Goal: Information Seeking & Learning: Learn about a topic

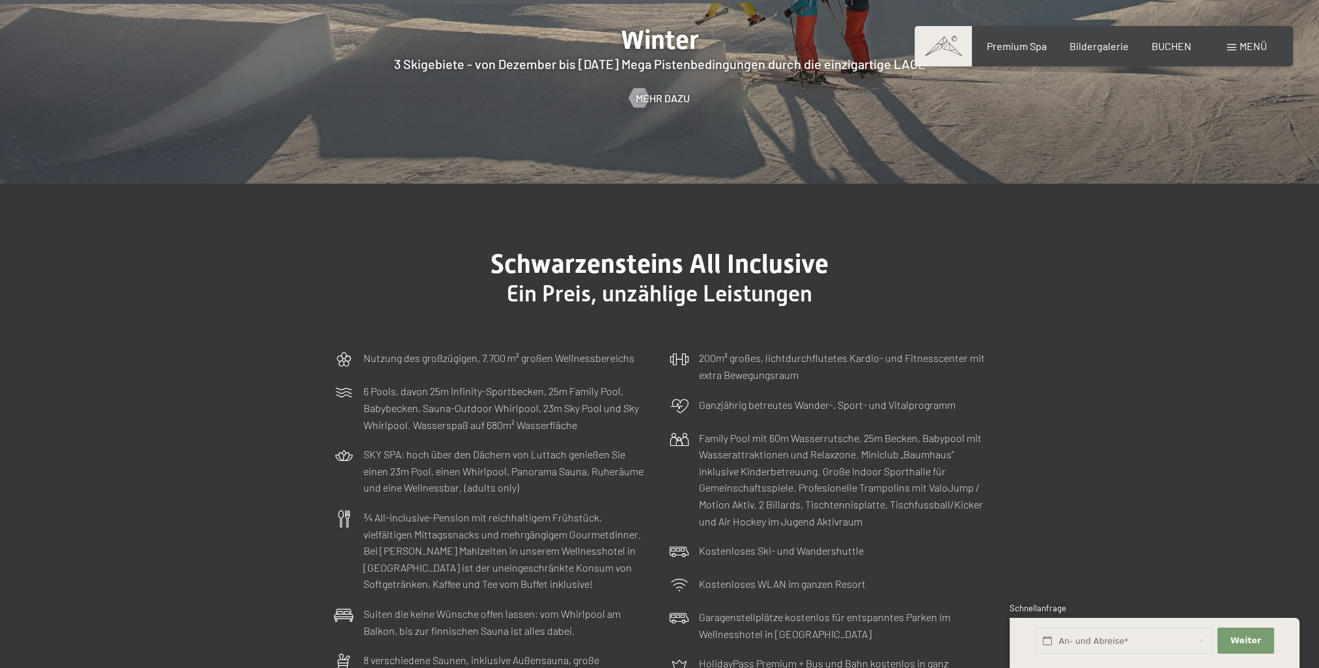
scroll to position [3908, 0]
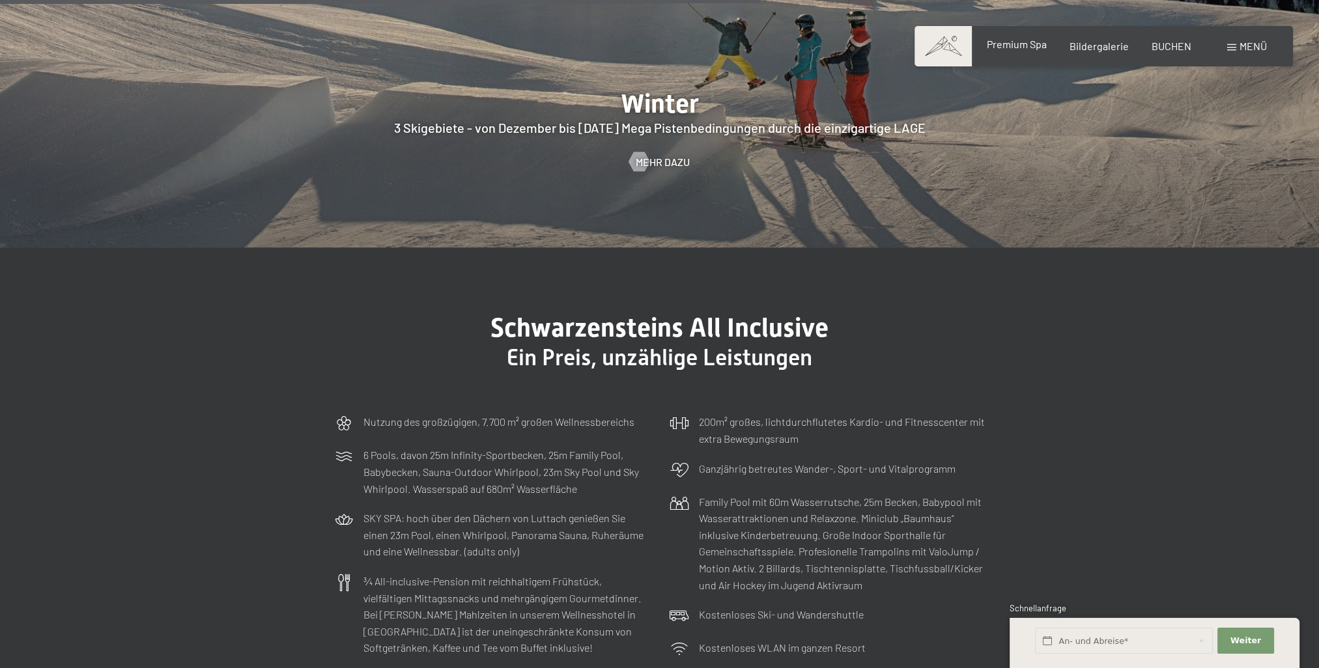
click at [1030, 43] on span "Premium Spa" at bounding box center [1016, 44] width 60 height 12
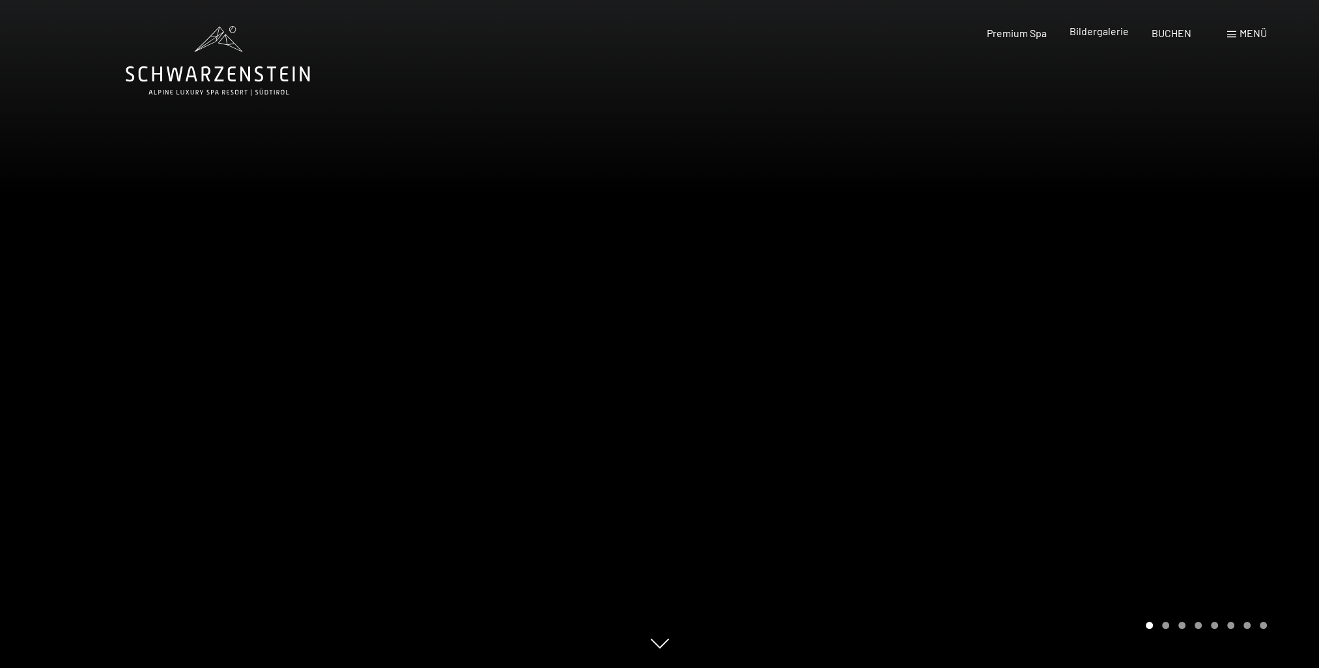
click at [1094, 33] on span "Bildergalerie" at bounding box center [1098, 31] width 59 height 12
click at [186, 48] on icon at bounding box center [218, 61] width 184 height 70
click at [132, 106] on div at bounding box center [330, 334] width 660 height 668
click at [333, 382] on div at bounding box center [330, 334] width 660 height 668
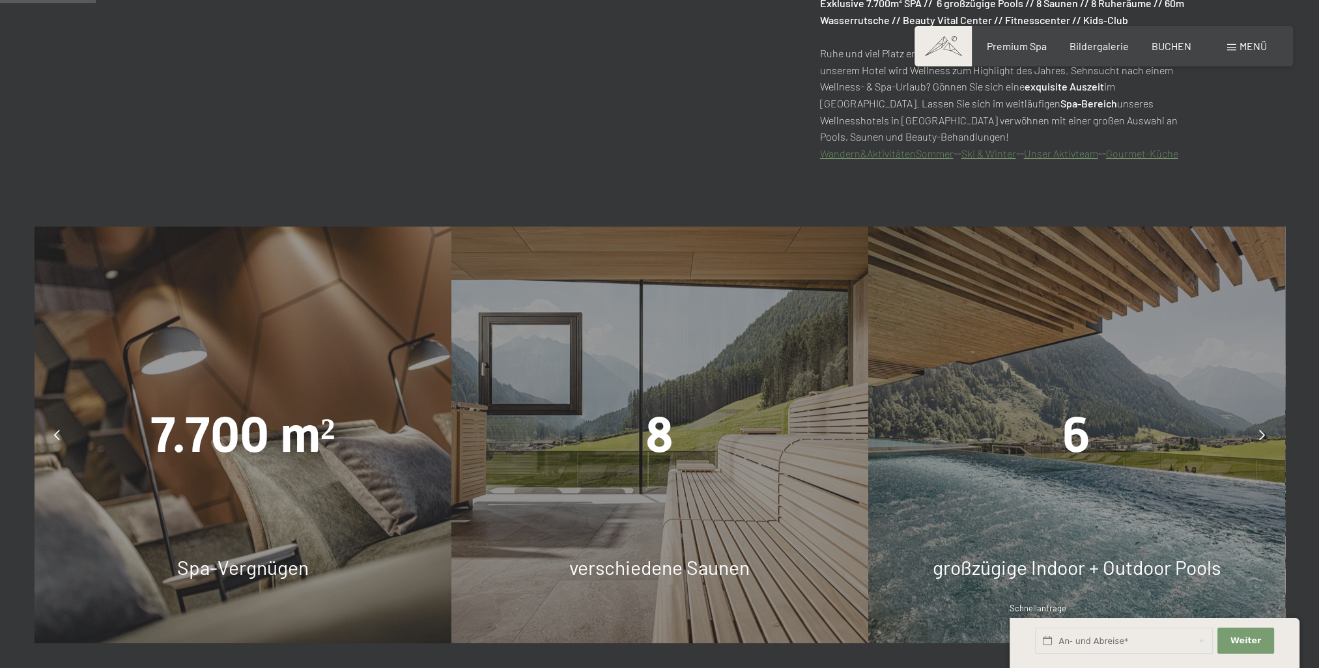
scroll to position [1042, 0]
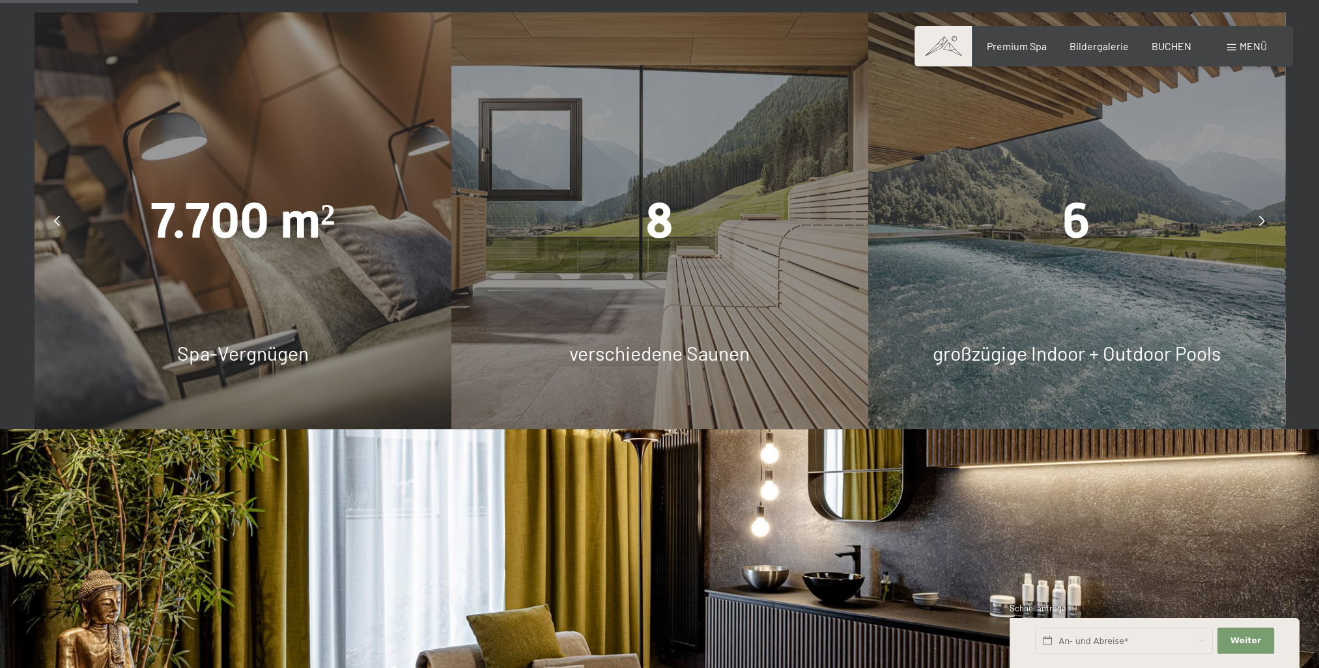
click at [769, 266] on div "8 verschiedene Saunen" at bounding box center [659, 220] width 417 height 417
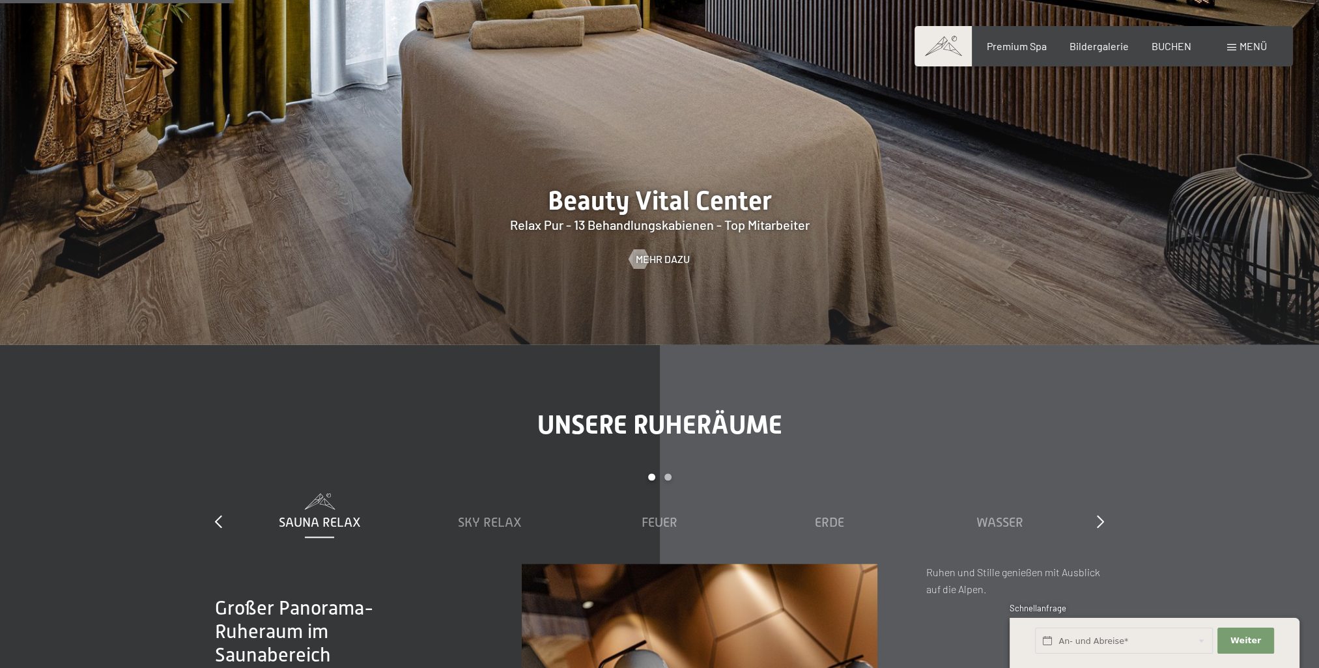
scroll to position [1824, 0]
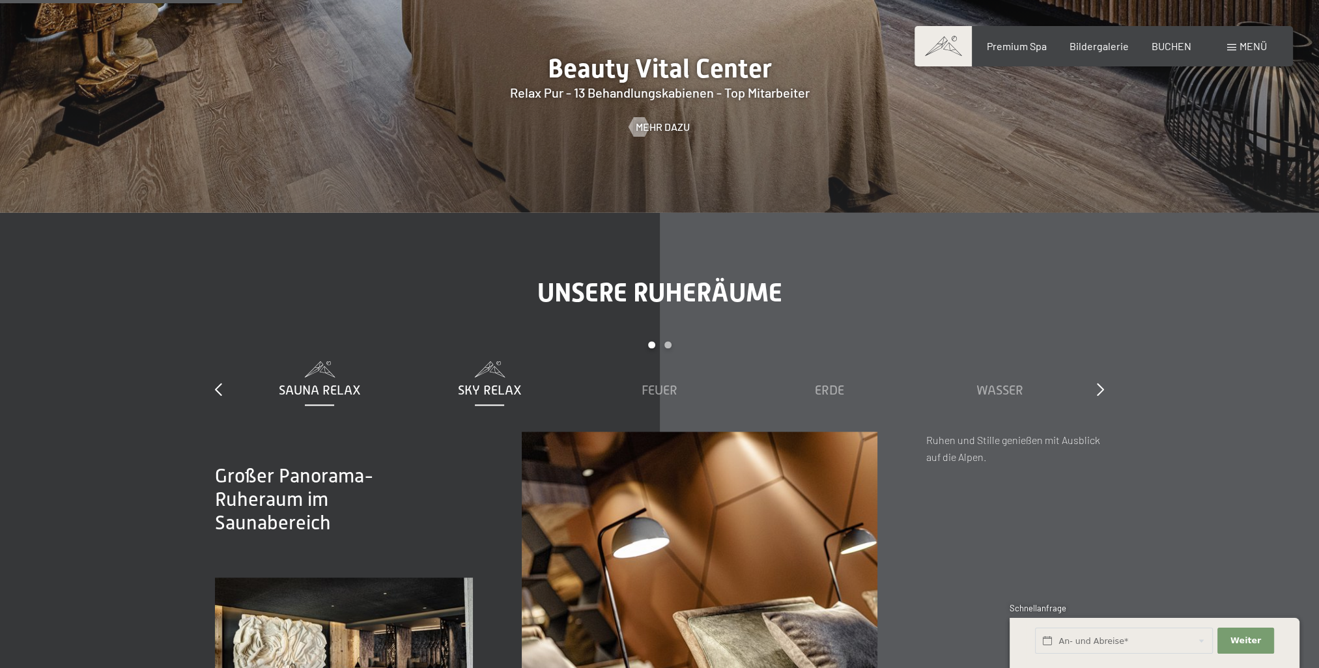
click at [481, 392] on span "Sky Relax" at bounding box center [490, 390] width 64 height 14
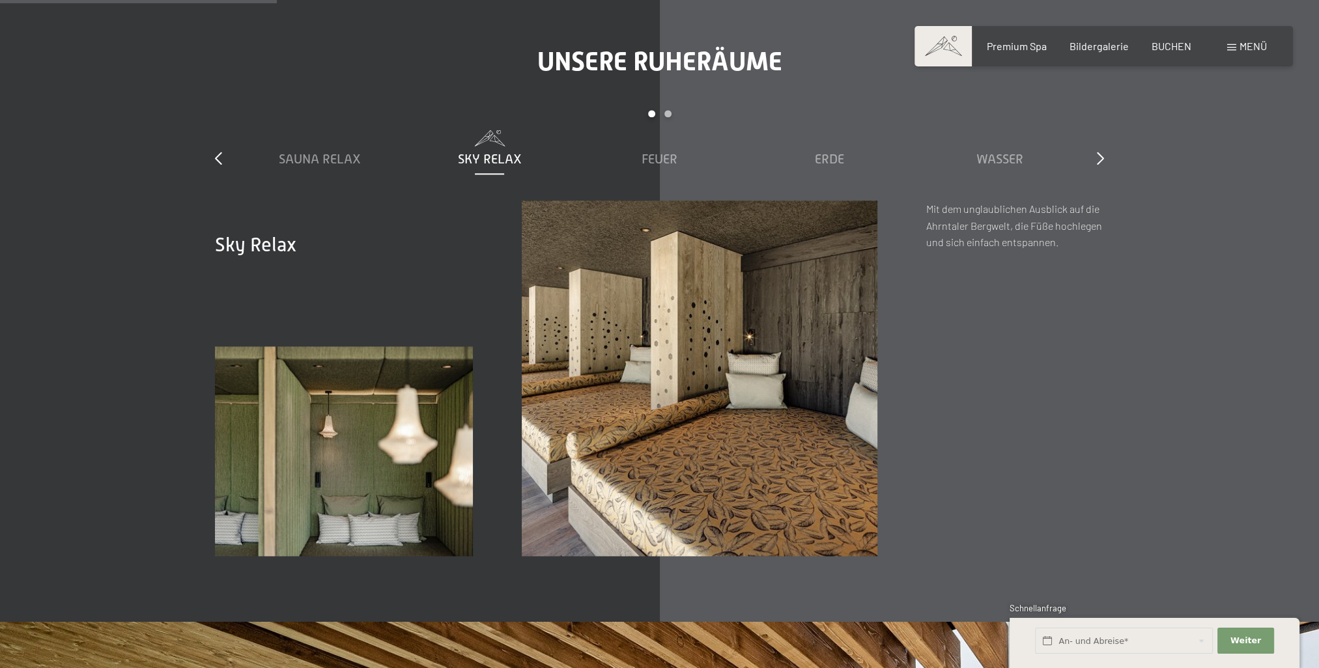
scroll to position [2084, 0]
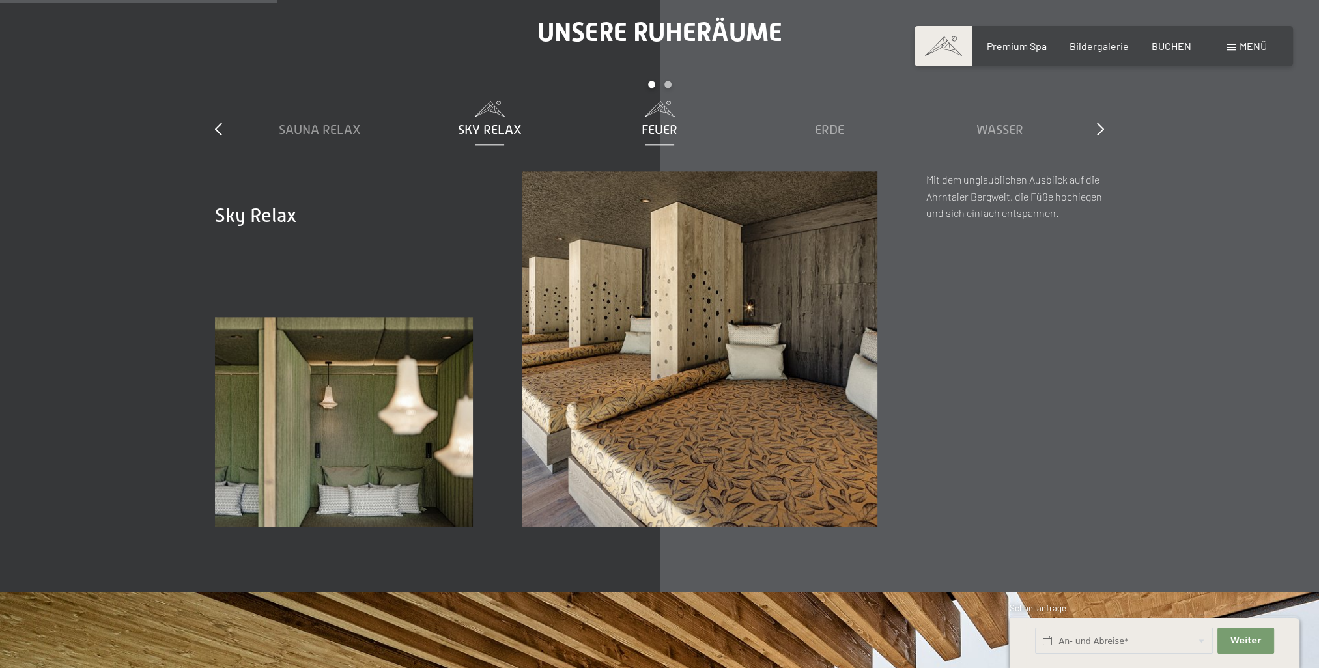
click at [662, 122] on span "Feuer" at bounding box center [660, 129] width 36 height 14
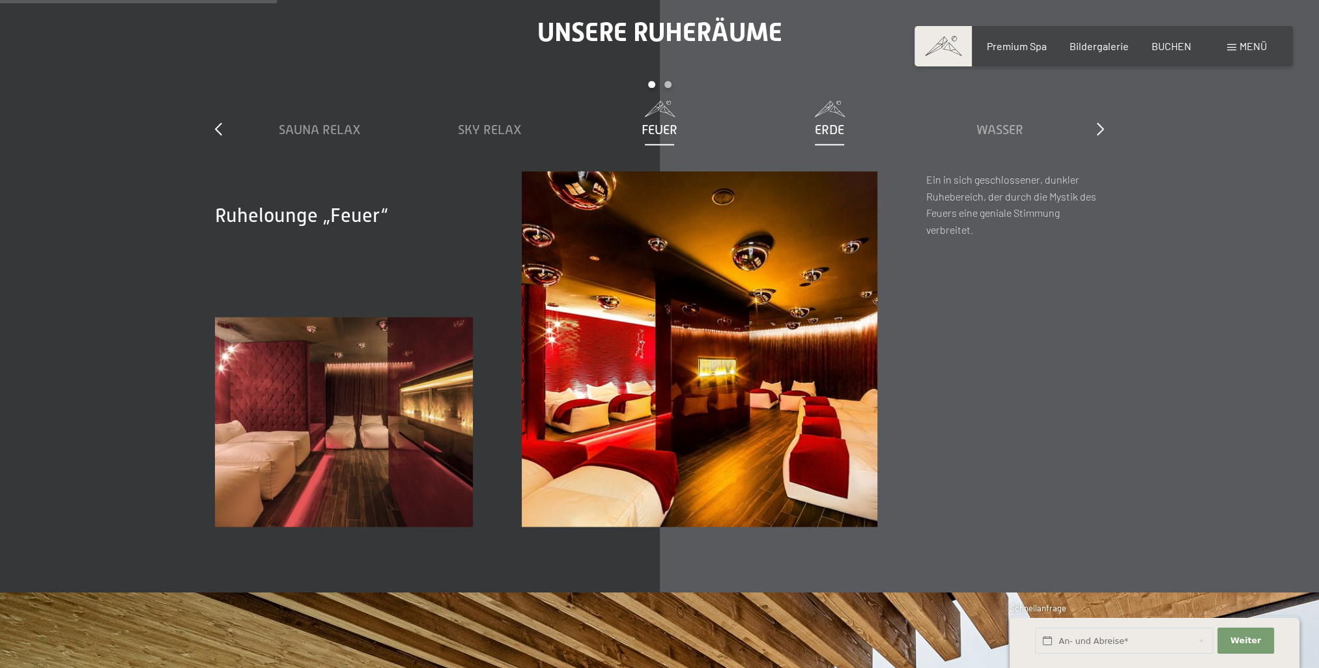
click at [829, 124] on span "Erde" at bounding box center [829, 129] width 29 height 14
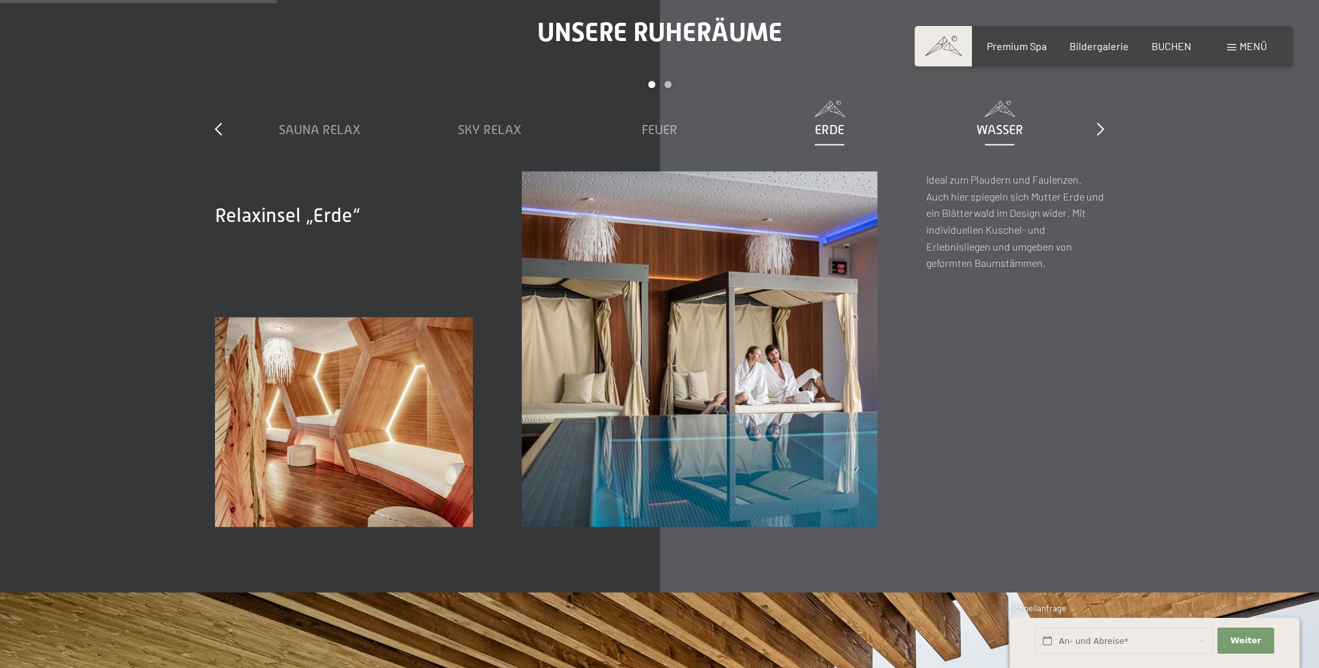
drag, startPoint x: 1004, startPoint y: 119, endPoint x: 998, endPoint y: 120, distance: 6.8
click at [1000, 120] on div "Wasser" at bounding box center [999, 120] width 157 height 38
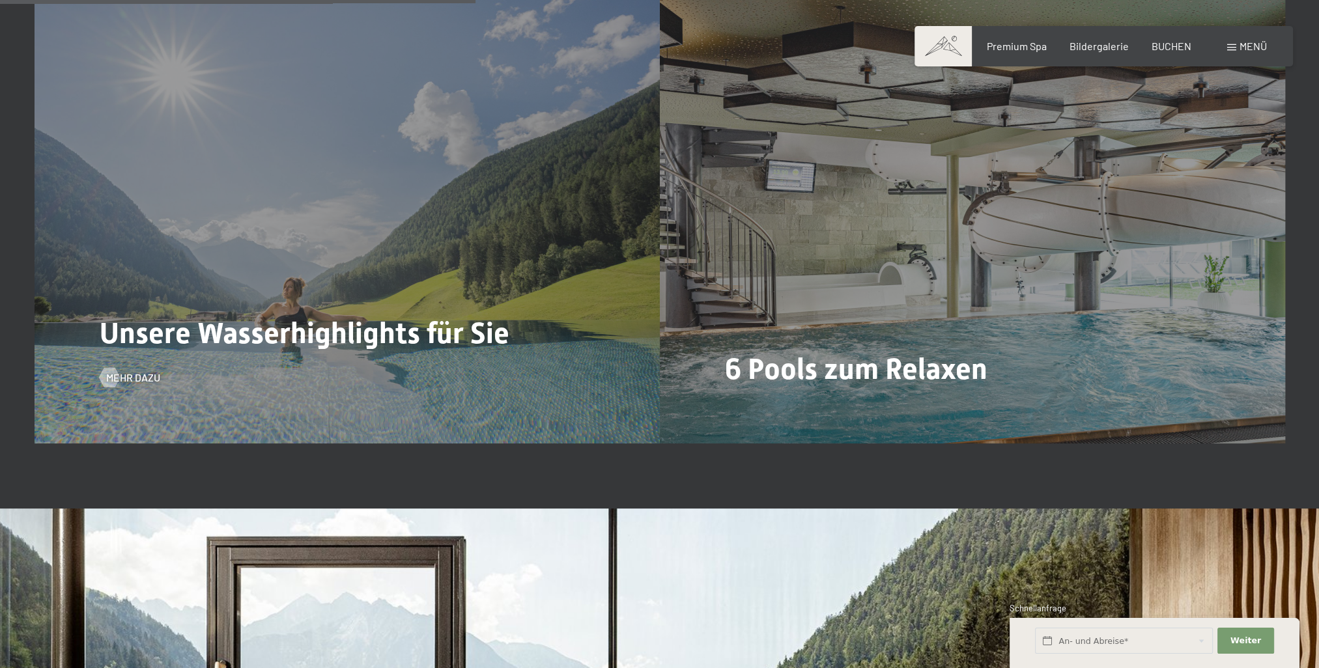
scroll to position [3582, 0]
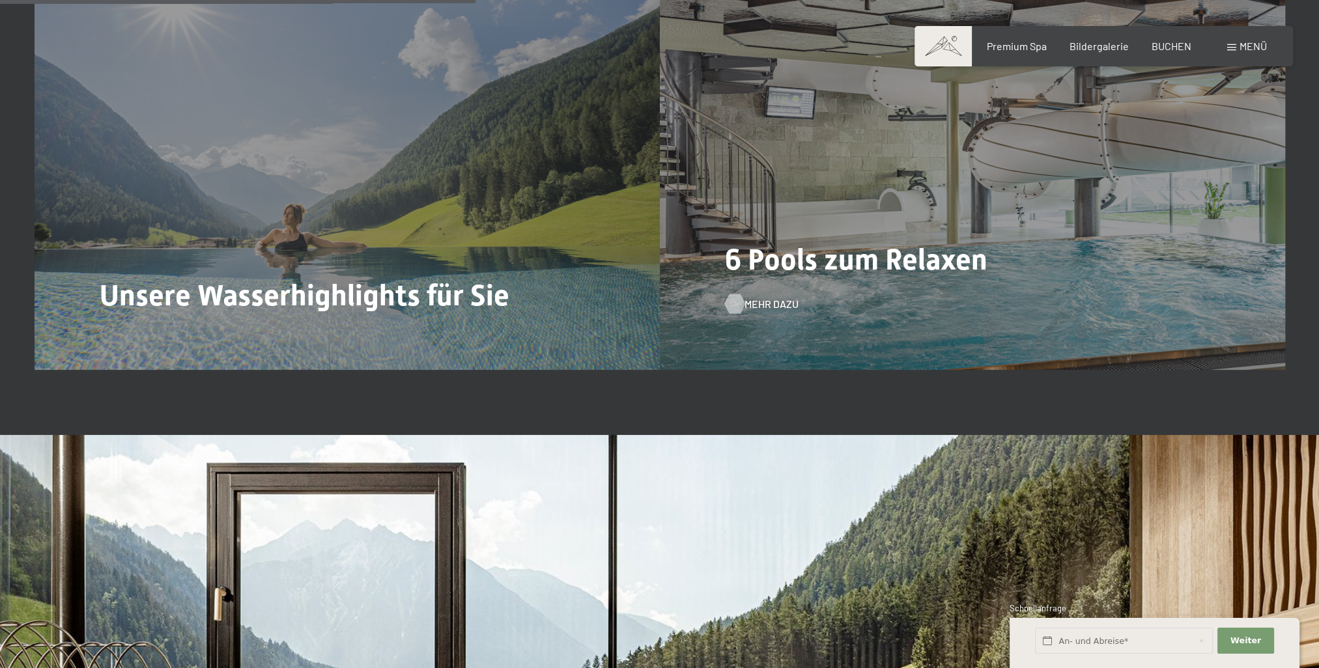
click at [774, 302] on span "Mehr dazu" at bounding box center [771, 304] width 54 height 14
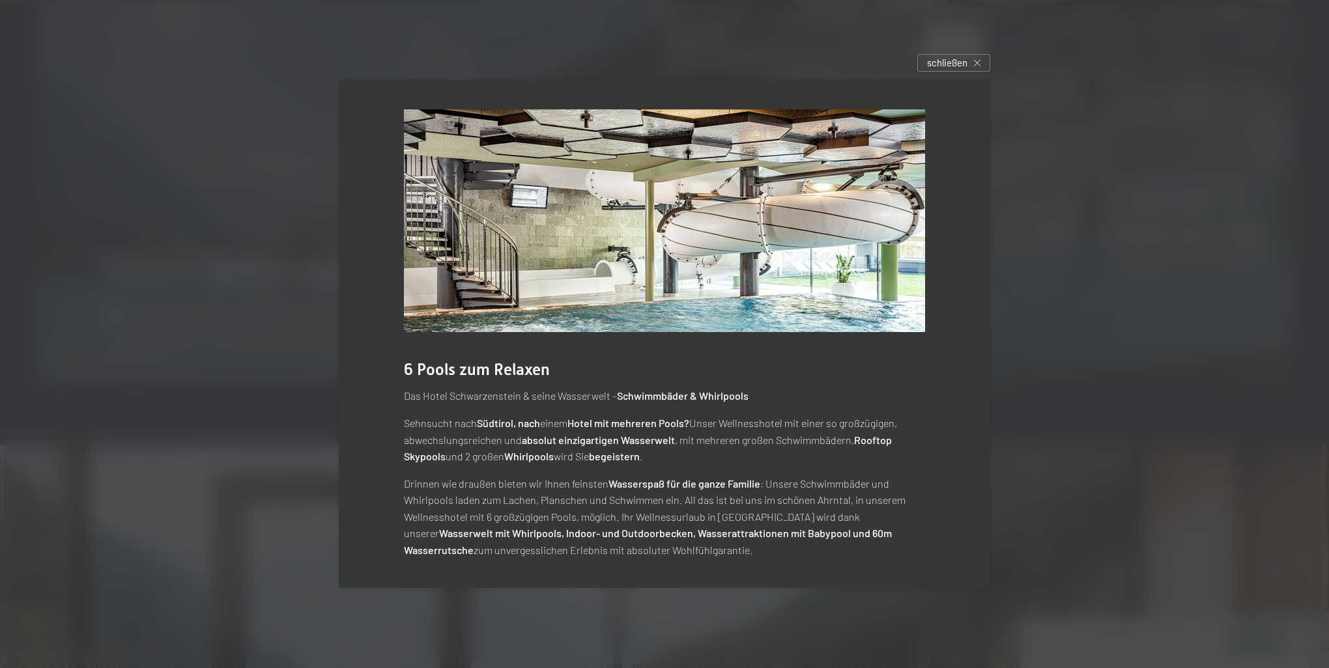
click at [213, 138] on div at bounding box center [664, 334] width 1329 height 668
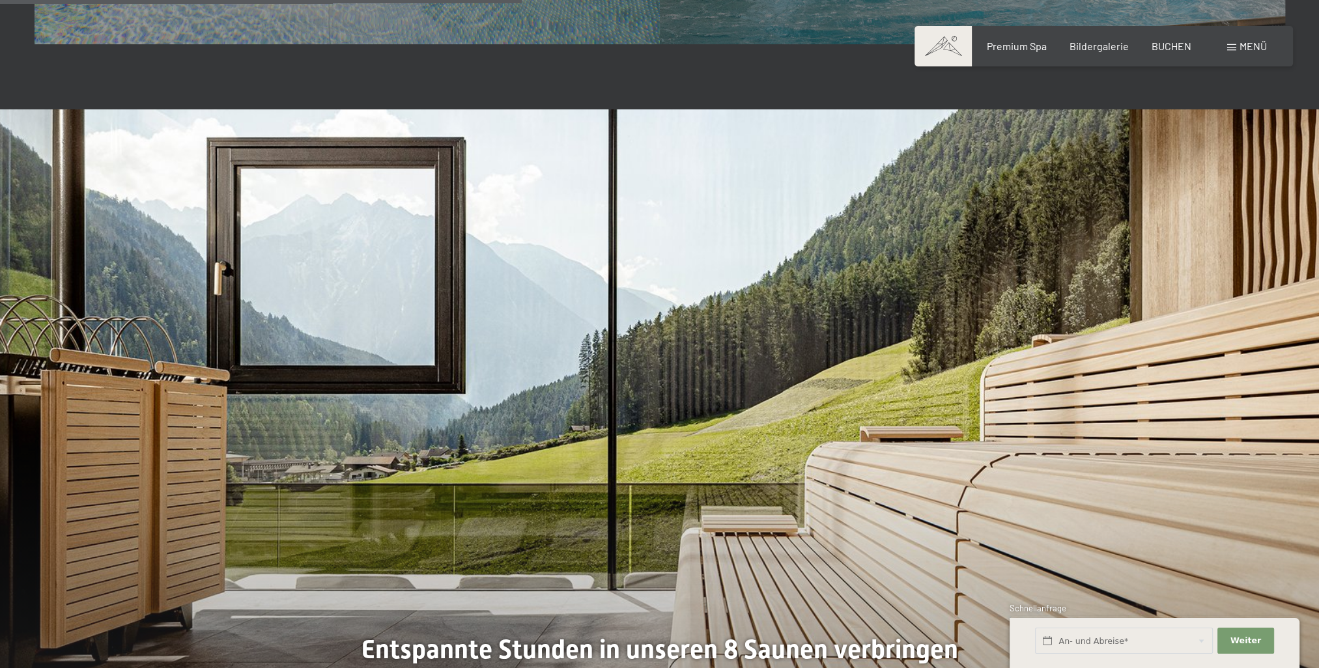
scroll to position [4234, 0]
